Goal: Information Seeking & Learning: Learn about a topic

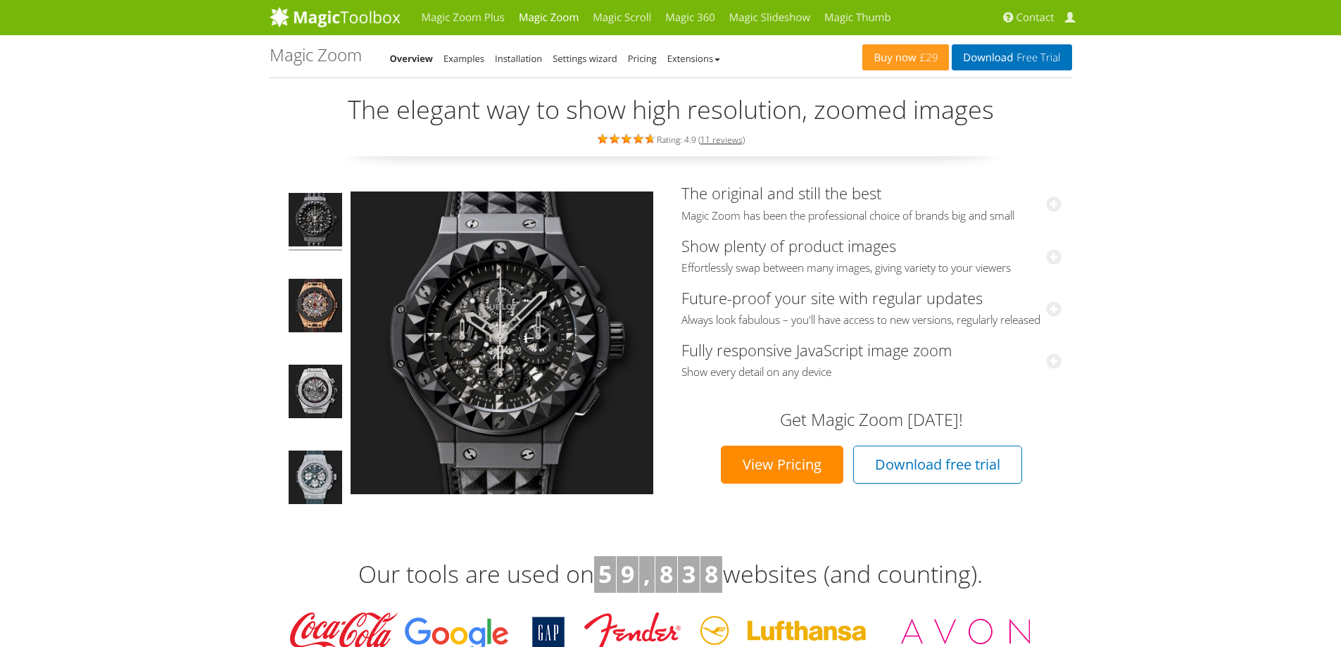
click at [467, 12] on link "Magic Zoom Plus" at bounding box center [462, 17] width 97 height 35
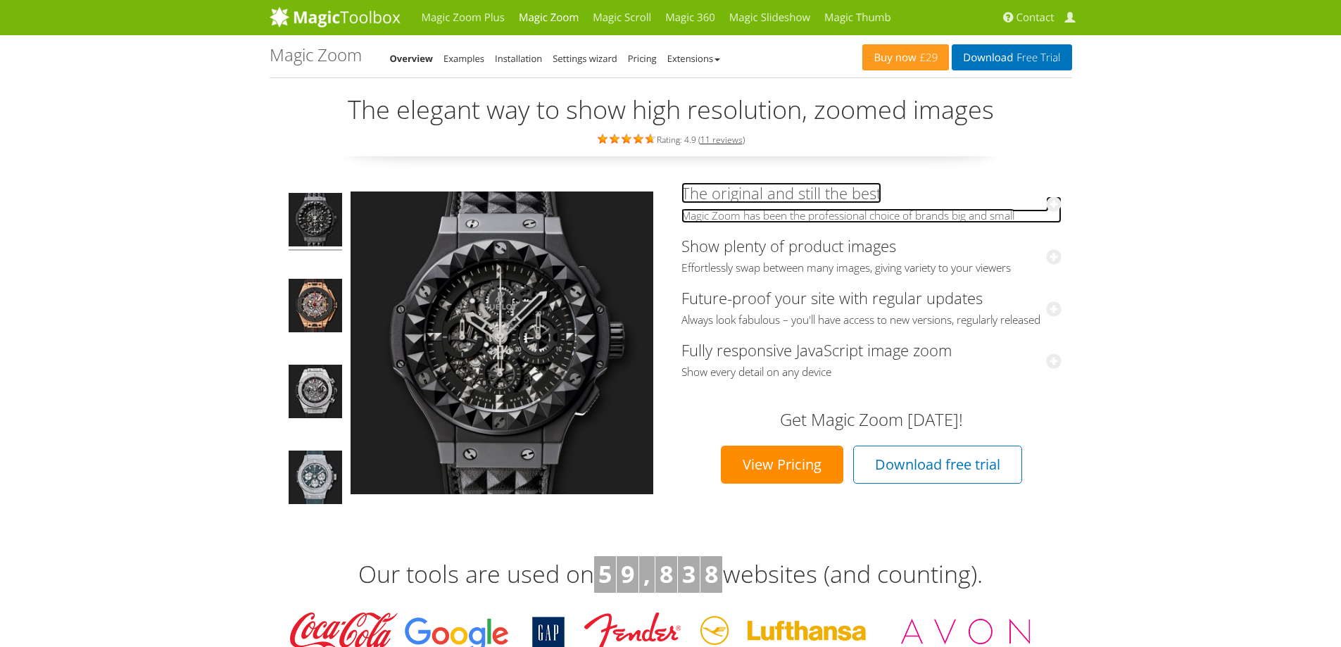
click at [1051, 206] on icon at bounding box center [1053, 203] width 15 height 15
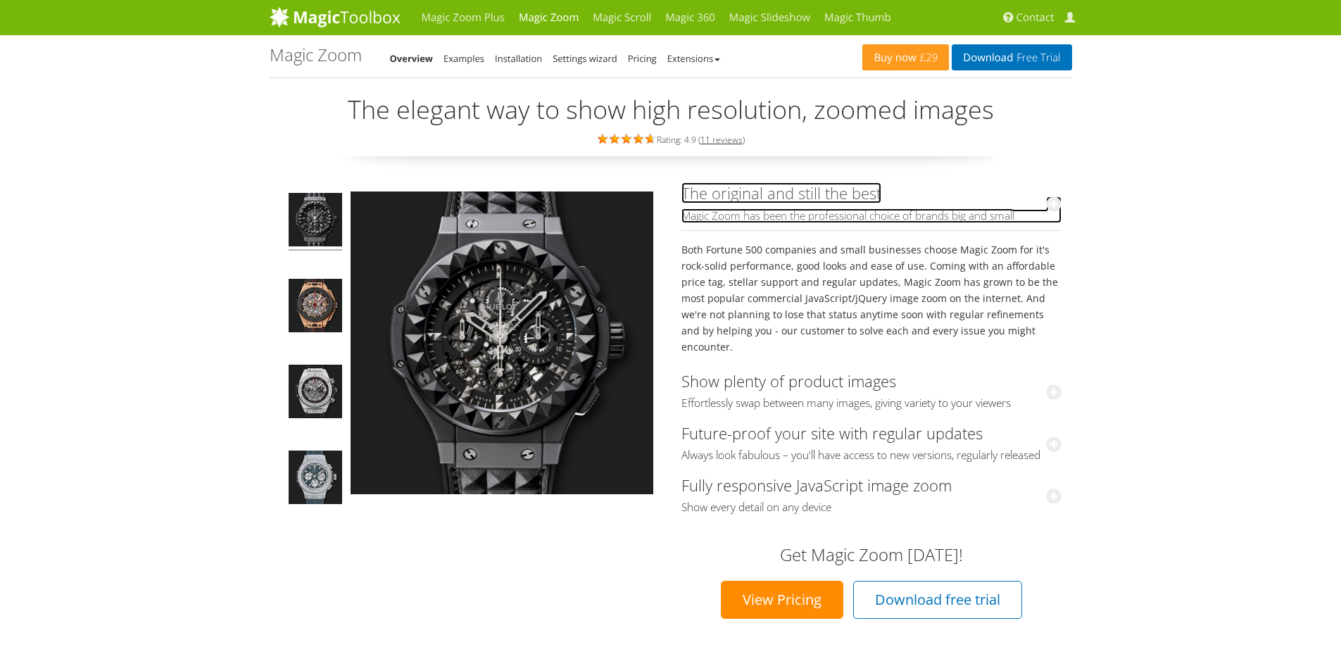
click at [1051, 206] on icon at bounding box center [1053, 203] width 15 height 15
